Goal: Find specific page/section: Find specific page/section

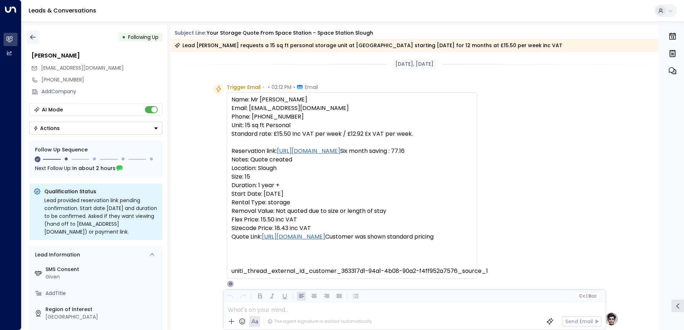
click at [34, 39] on icon "button" at bounding box center [32, 37] width 7 height 7
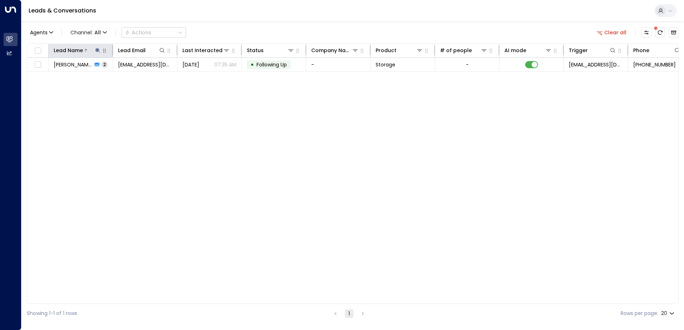
click at [99, 52] on icon at bounding box center [98, 51] width 6 height 6
click at [143, 75] on icon "button" at bounding box center [142, 76] width 5 height 5
click at [122, 80] on input "text" at bounding box center [97, 76] width 99 height 13
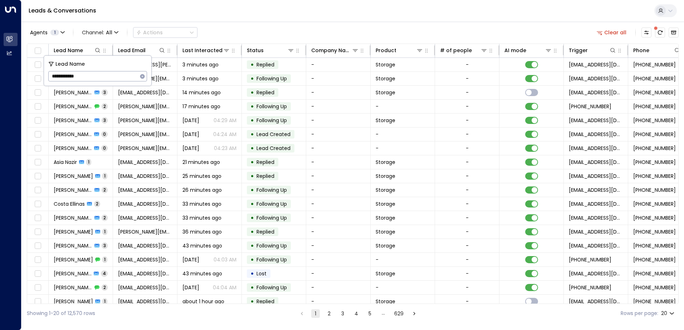
type input "**********"
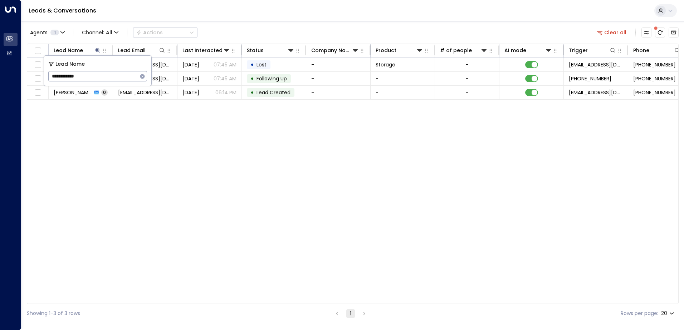
click at [152, 117] on div "Lead Name Lead Email Last Interacted Status Company Name Product # of people AI…" at bounding box center [353, 174] width 652 height 261
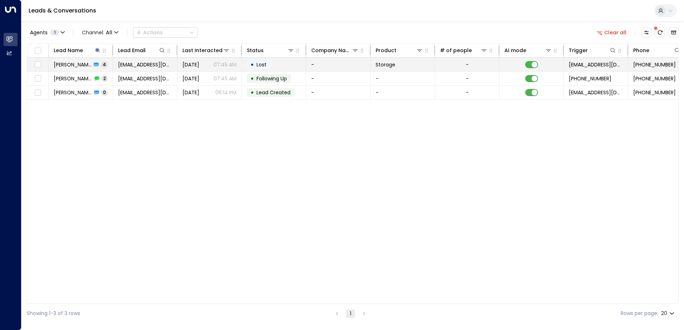
click at [79, 64] on span "[PERSON_NAME]" at bounding box center [73, 64] width 38 height 7
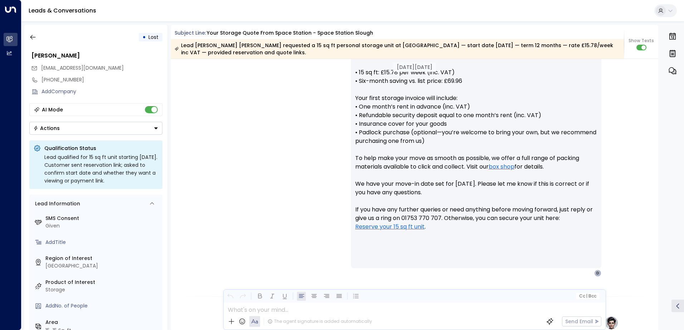
scroll to position [301, 0]
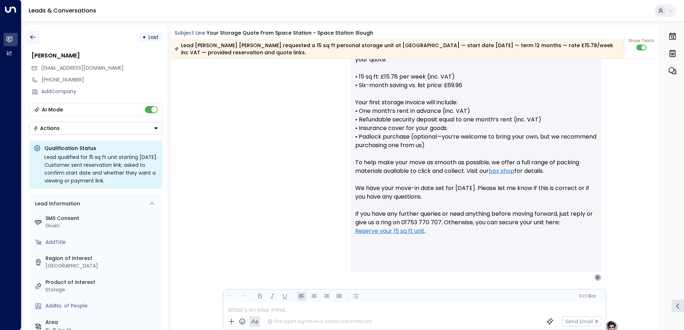
click at [36, 39] on icon "button" at bounding box center [32, 37] width 7 height 7
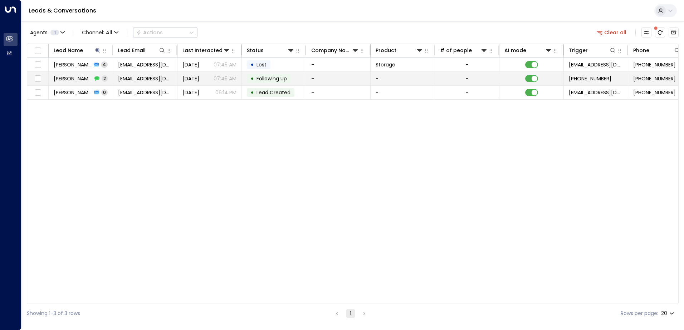
click at [117, 81] on td "[EMAIL_ADDRESS][DOMAIN_NAME]" at bounding box center [145, 79] width 64 height 14
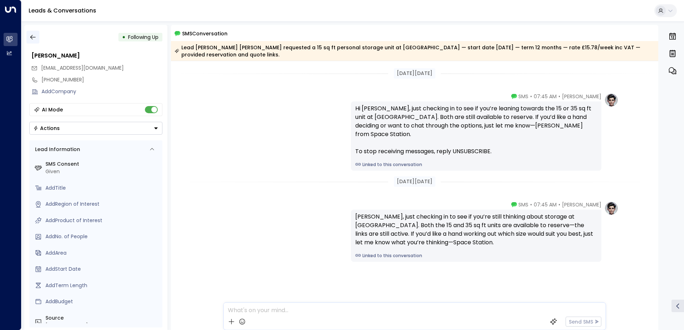
click at [37, 37] on button "button" at bounding box center [32, 37] width 13 height 13
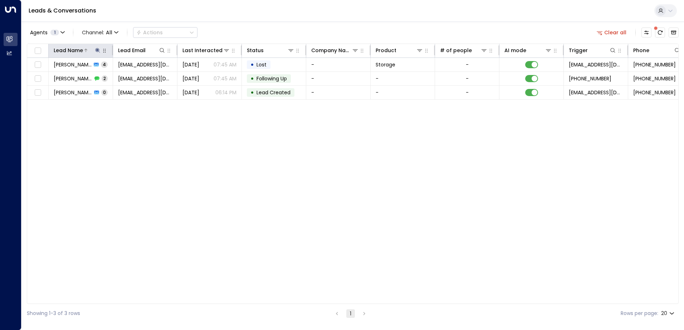
click at [93, 53] on div at bounding box center [92, 50] width 18 height 7
click at [99, 47] on button at bounding box center [97, 50] width 7 height 7
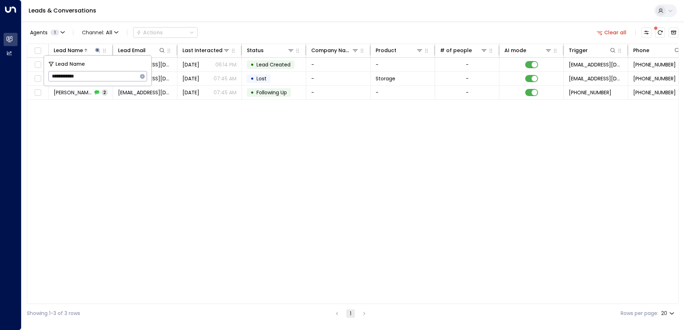
click at [144, 77] on icon "button" at bounding box center [142, 76] width 5 height 5
click at [128, 76] on input "text" at bounding box center [97, 76] width 99 height 13
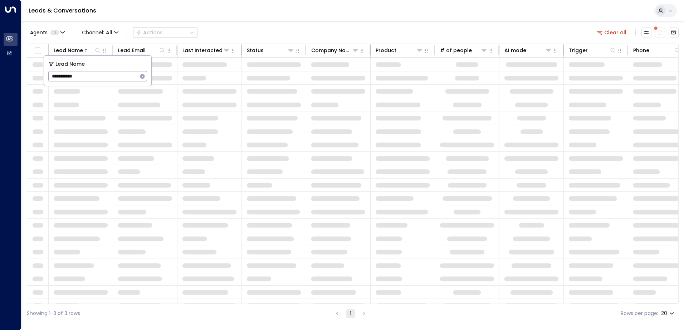
type input "**********"
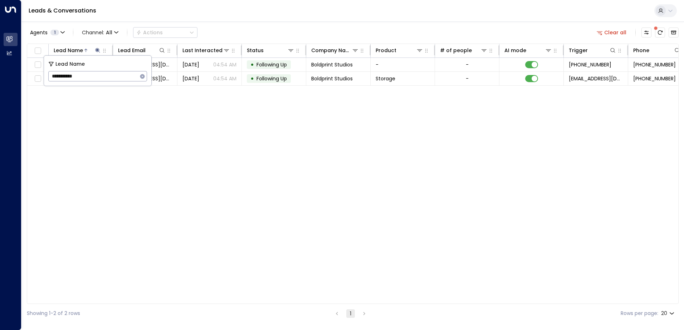
click at [139, 87] on div "Lead Name Lead Email Last Interacted Status Company Name Product # of people AI…" at bounding box center [353, 174] width 652 height 261
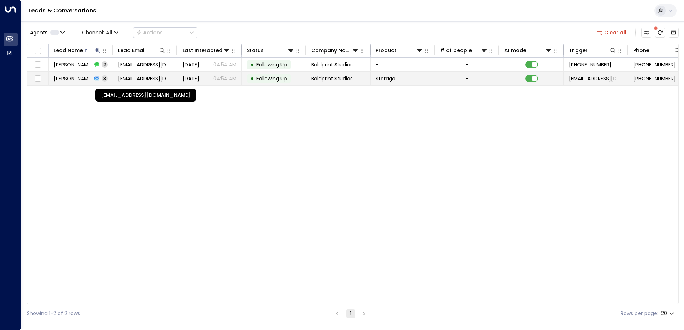
click at [135, 78] on span "[EMAIL_ADDRESS][DOMAIN_NAME]" at bounding box center [145, 78] width 54 height 7
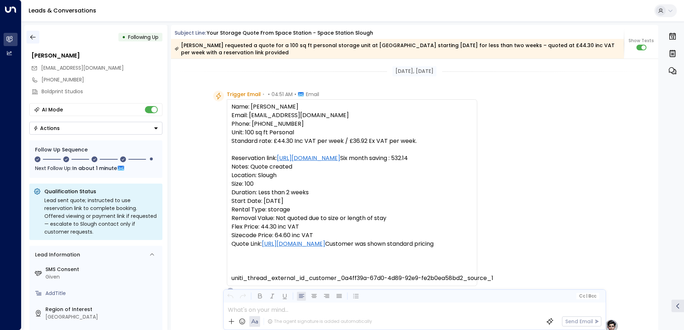
click at [35, 38] on icon "button" at bounding box center [32, 37] width 7 height 7
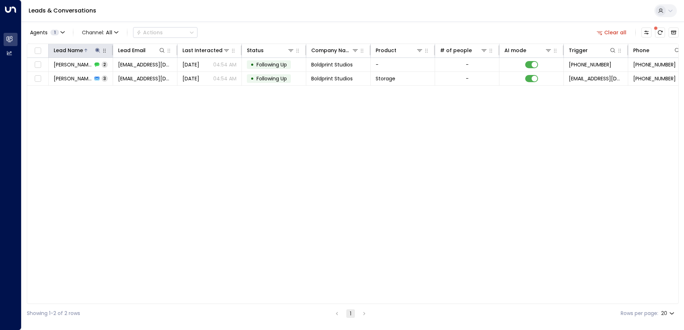
click at [99, 51] on icon at bounding box center [98, 51] width 6 height 6
click at [143, 76] on icon "button" at bounding box center [142, 77] width 6 height 6
click at [120, 75] on input "text" at bounding box center [97, 76] width 99 height 13
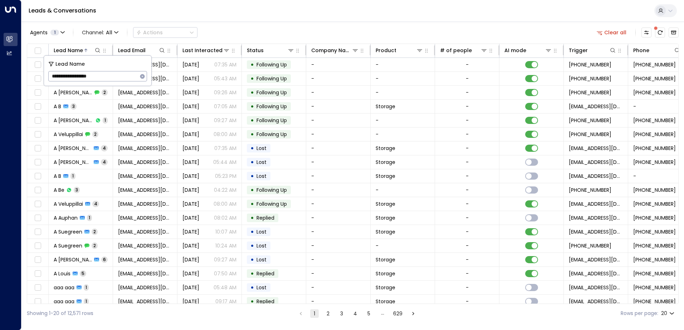
type input "**********"
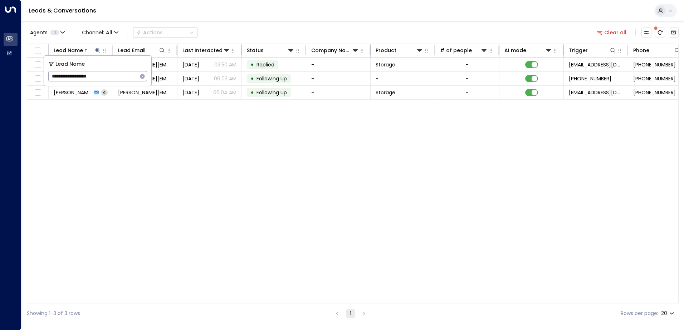
click at [202, 189] on div "Lead Name Lead Email Last Interacted Status Company Name Product # of people AI…" at bounding box center [353, 174] width 652 height 261
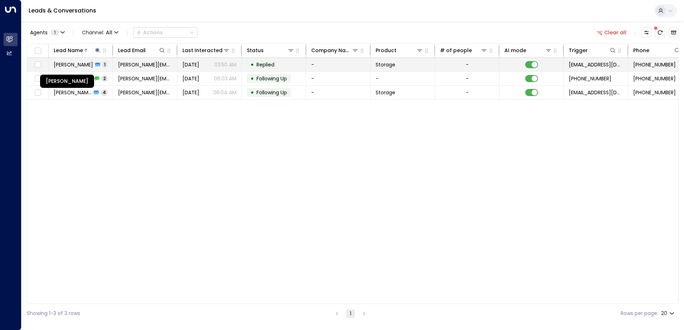
click at [88, 63] on span "[PERSON_NAME]" at bounding box center [73, 64] width 39 height 7
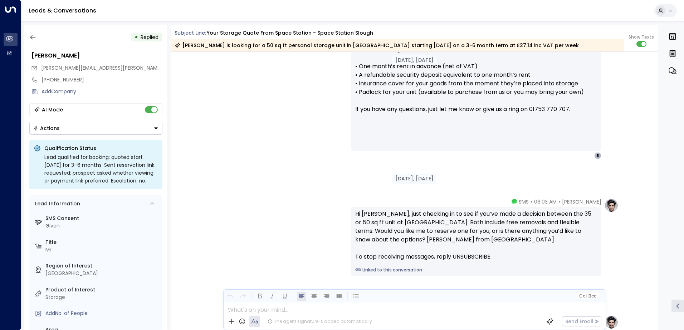
scroll to position [559, 0]
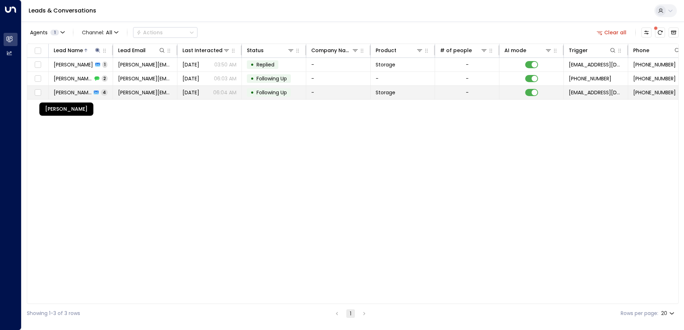
click at [79, 95] on span "[PERSON_NAME]" at bounding box center [73, 92] width 38 height 7
